Goal: Task Accomplishment & Management: Use online tool/utility

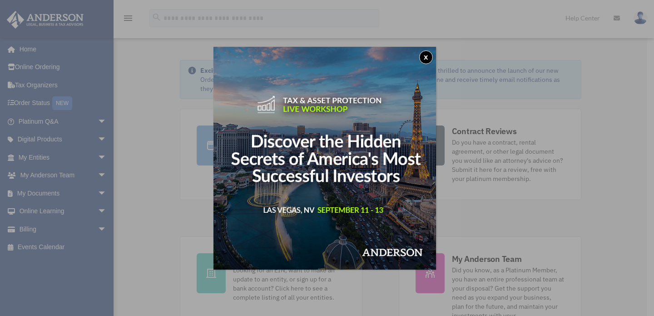
click at [429, 54] on button "x" at bounding box center [426, 57] width 14 height 14
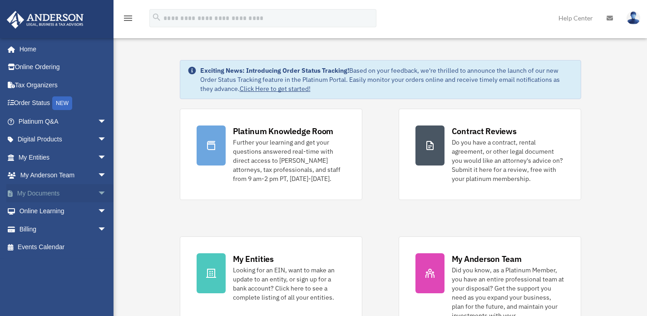
click at [98, 193] on span "arrow_drop_down" at bounding box center [107, 193] width 18 height 19
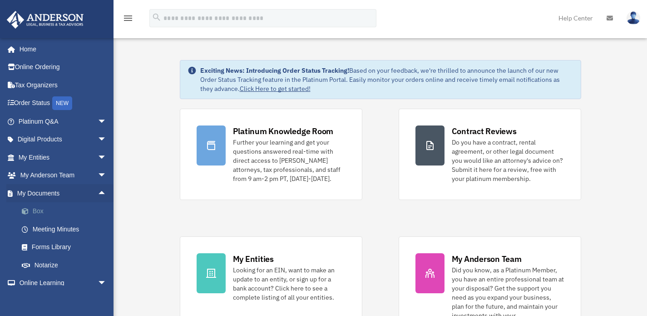
click at [39, 211] on link "Box" at bounding box center [67, 211] width 108 height 18
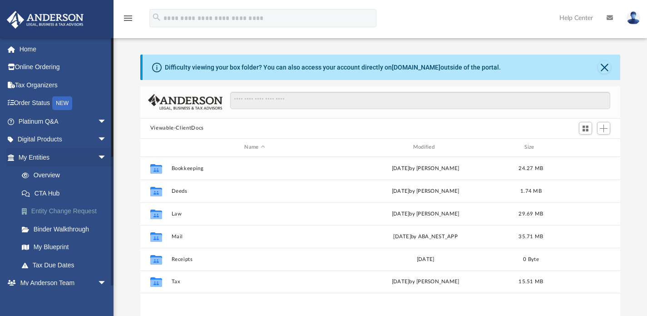
scroll to position [200, 473]
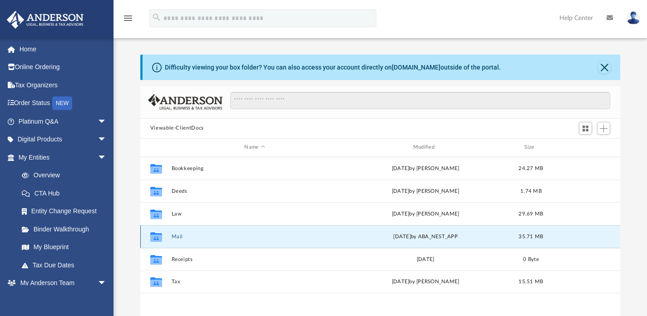
click at [180, 236] on button "Mail" at bounding box center [254, 236] width 167 height 6
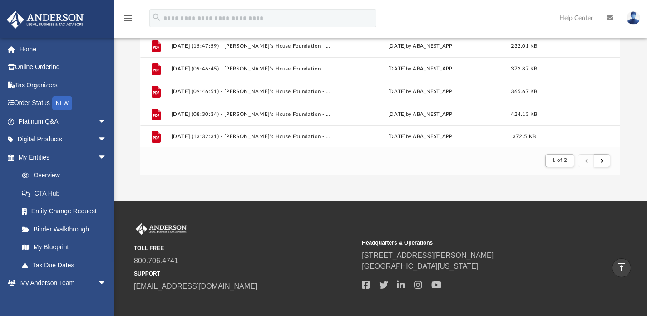
scroll to position [129, 0]
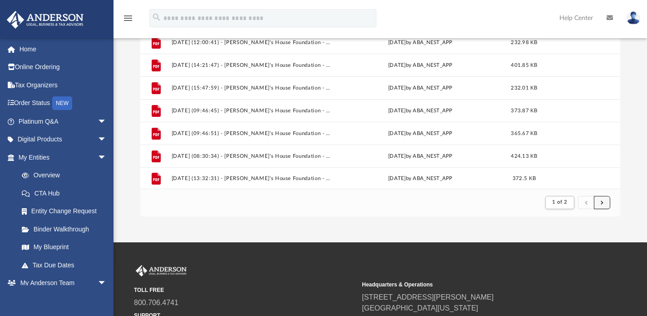
click at [602, 203] on span "submit" at bounding box center [602, 201] width 3 height 5
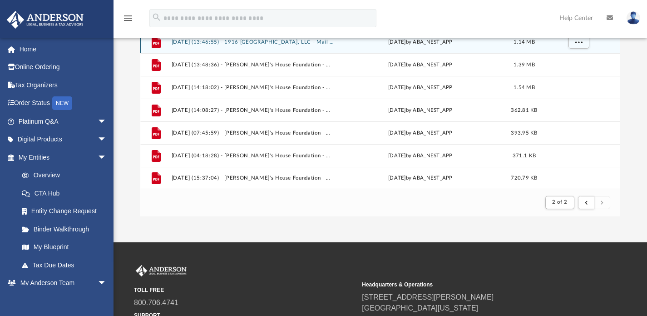
scroll to position [44, 0]
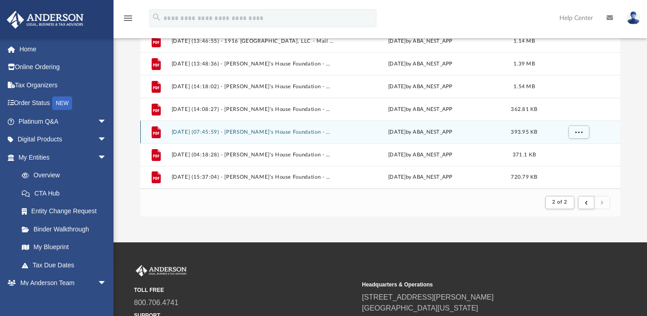
click at [200, 132] on button "[DATE] (07:45:59) - [PERSON_NAME]'s House Foundation - Mail from [PERSON_NAME].…" at bounding box center [253, 132] width 164 height 6
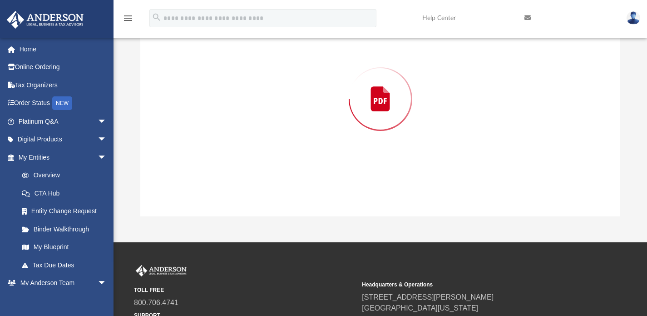
scroll to position [86, 0]
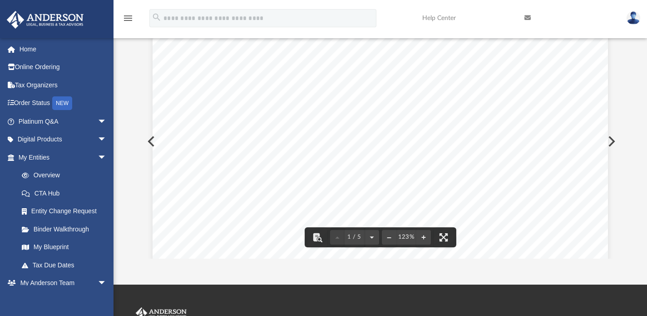
click at [142, 139] on button "Preview" at bounding box center [150, 141] width 20 height 25
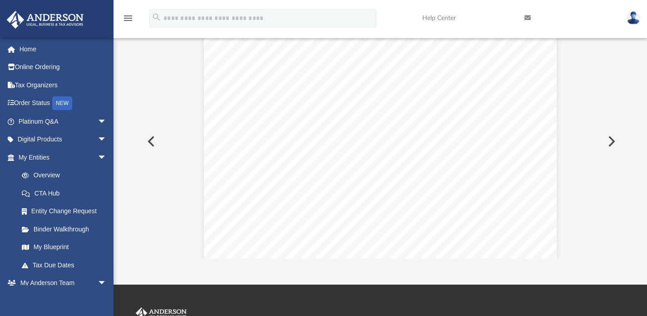
click at [144, 140] on button "Preview" at bounding box center [150, 141] width 20 height 25
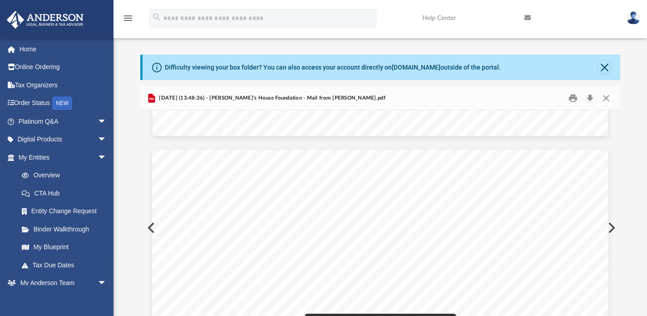
scroll to position [573, 0]
click at [142, 228] on button "Preview" at bounding box center [150, 227] width 20 height 25
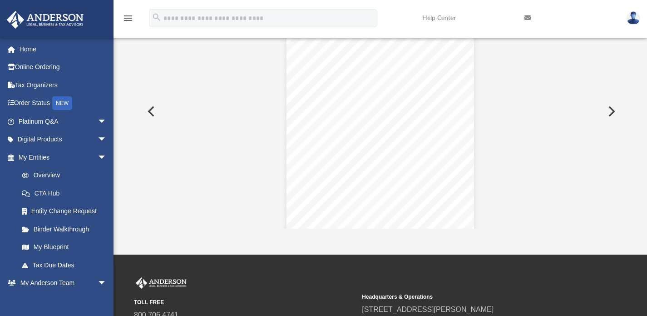
scroll to position [1639, 0]
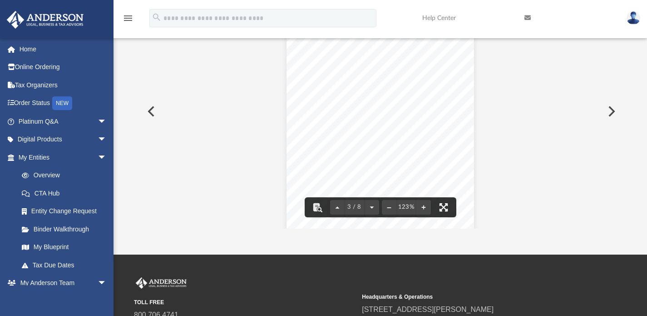
click at [446, 206] on button "File preview" at bounding box center [444, 207] width 20 height 20
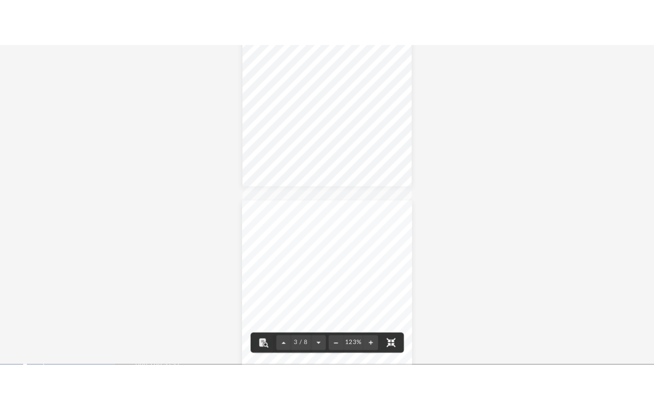
scroll to position [1365, 0]
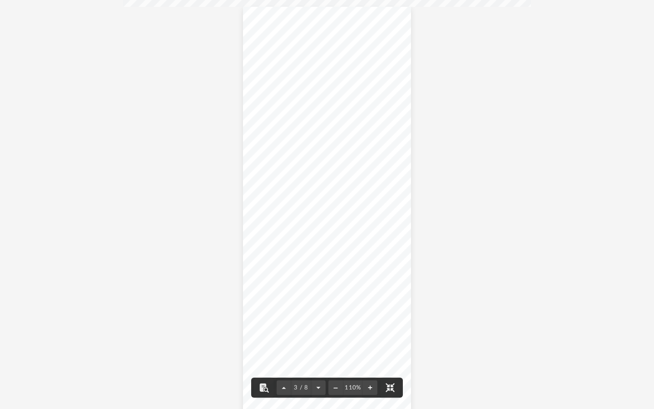
click at [392, 315] on button "File preview" at bounding box center [390, 387] width 20 height 20
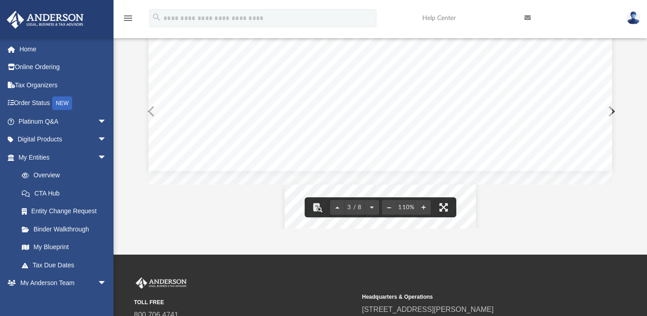
scroll to position [1549, 0]
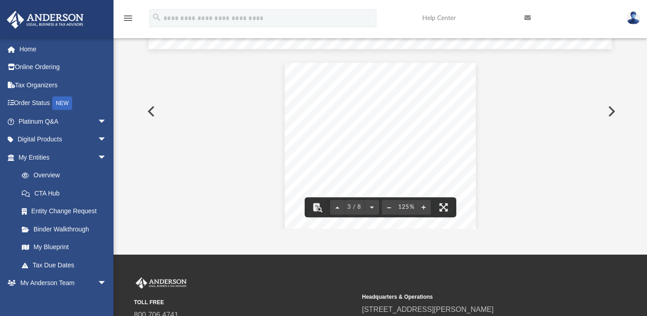
scroll to position [1493, 0]
click at [315, 206] on button "File preview" at bounding box center [317, 207] width 20 height 20
click at [319, 208] on button "File preview" at bounding box center [317, 207] width 20 height 20
click at [318, 208] on button "File preview" at bounding box center [317, 207] width 20 height 20
drag, startPoint x: 384, startPoint y: 113, endPoint x: 435, endPoint y: 171, distance: 77.9
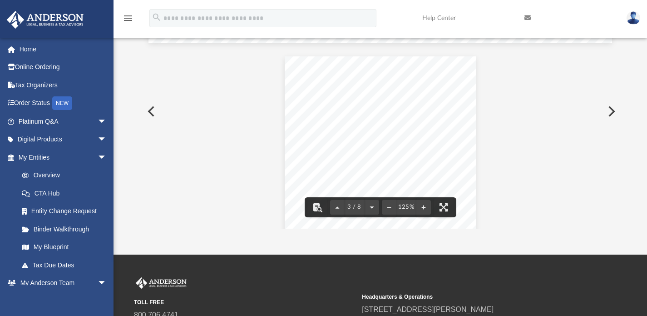
click at [431, 170] on div "Page 3" at bounding box center [380, 287] width 191 height 462
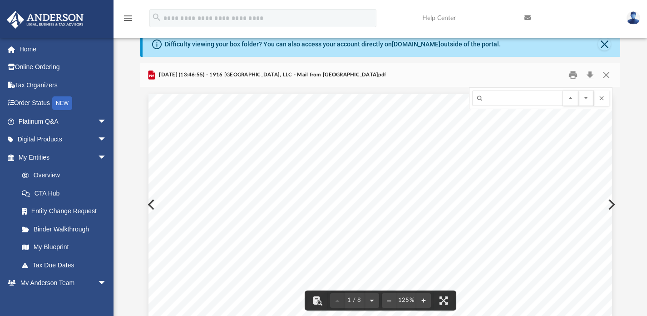
scroll to position [0, 0]
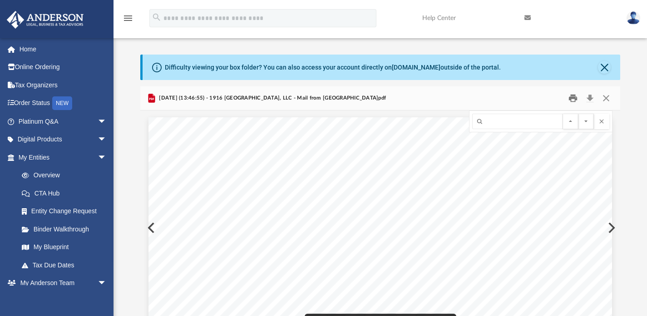
click at [575, 98] on button "Print" at bounding box center [573, 98] width 18 height 14
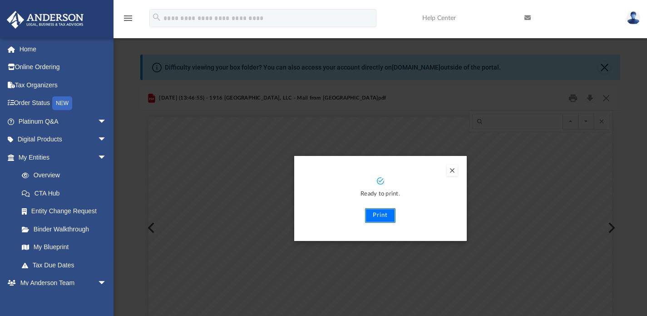
click at [382, 215] on button "Print" at bounding box center [380, 215] width 30 height 15
